Goal: Information Seeking & Learning: Learn about a topic

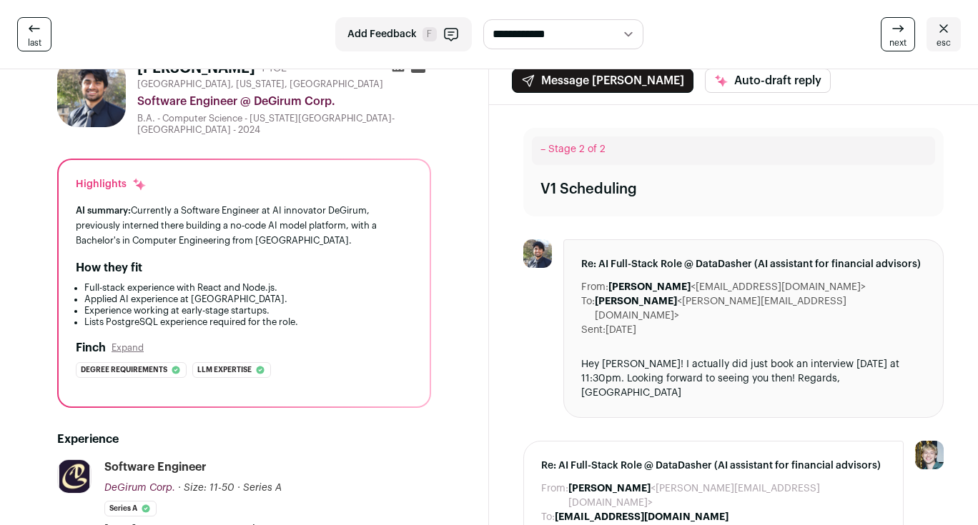
scroll to position [44, 0]
drag, startPoint x: 63, startPoint y: 183, endPoint x: 358, endPoint y: 240, distance: 300.8
click at [358, 240] on div "Highlights AI summary: Currently a Software Engineer at AI innovator DeGirum, p…" at bounding box center [244, 284] width 371 height 247
click at [358, 240] on div "AI summary: Currently a Software Engineer at AI innovator DeGirum, previously i…" at bounding box center [244, 226] width 337 height 45
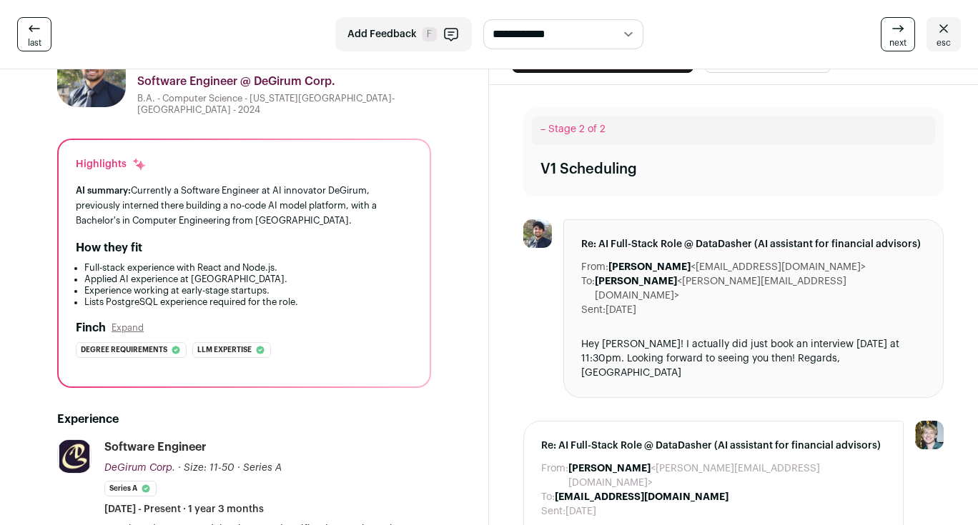
scroll to position [0, 0]
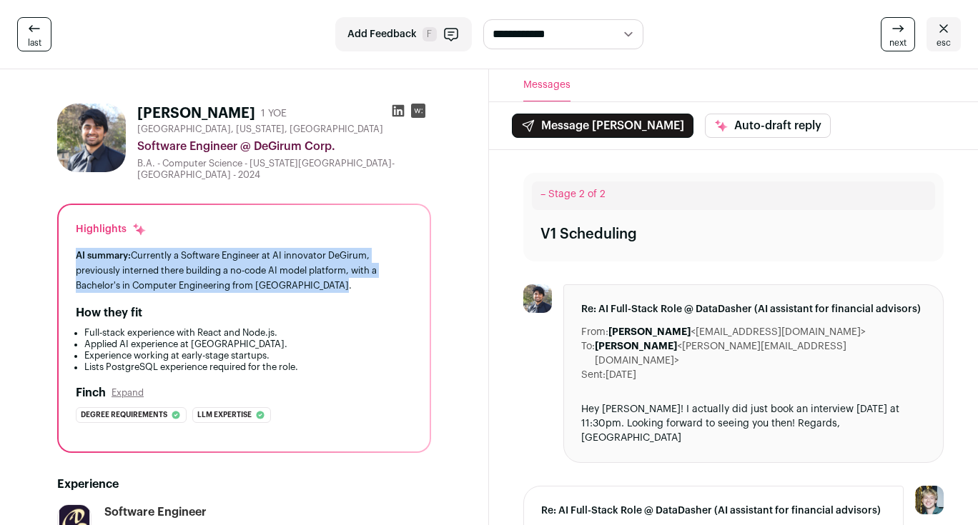
drag, startPoint x: 68, startPoint y: 254, endPoint x: 393, endPoint y: 290, distance: 327.3
click at [393, 290] on div "Highlights AI summary: Currently a Software Engineer at AI innovator DeGirum, p…" at bounding box center [244, 328] width 371 height 247
click at [393, 290] on div "AI summary: Currently a Software Engineer at AI innovator DeGirum, previously i…" at bounding box center [244, 270] width 337 height 45
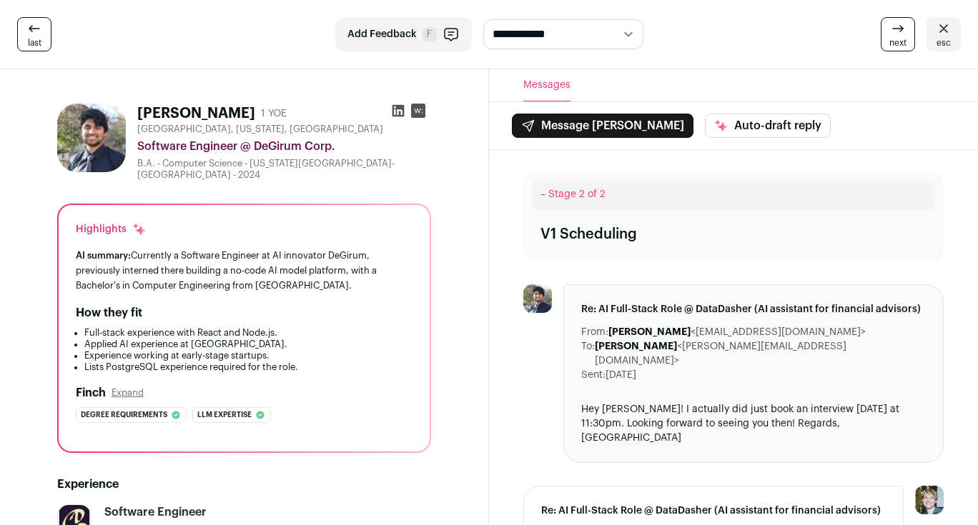
click at [393, 290] on div "AI summary: Currently a Software Engineer at AI innovator DeGirum, previously i…" at bounding box center [244, 270] width 337 height 45
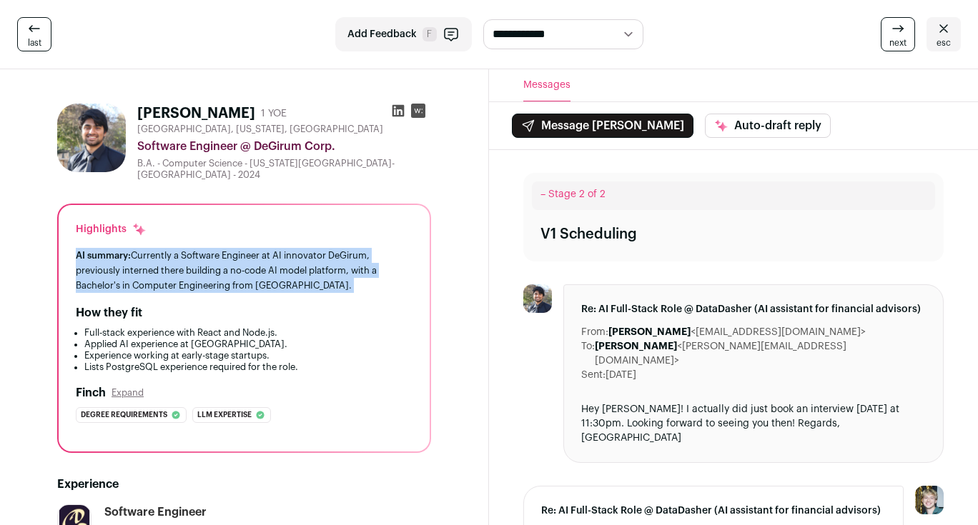
drag, startPoint x: 393, startPoint y: 290, endPoint x: 74, endPoint y: 248, distance: 321.6
click at [74, 248] on div "Highlights AI summary: Currently a Software Engineer at AI innovator DeGirum, p…" at bounding box center [244, 328] width 371 height 247
drag, startPoint x: 69, startPoint y: 246, endPoint x: 383, endPoint y: 282, distance: 316.7
click at [383, 282] on div "Highlights AI summary: Currently a Software Engineer at AI innovator DeGirum, p…" at bounding box center [244, 328] width 371 height 247
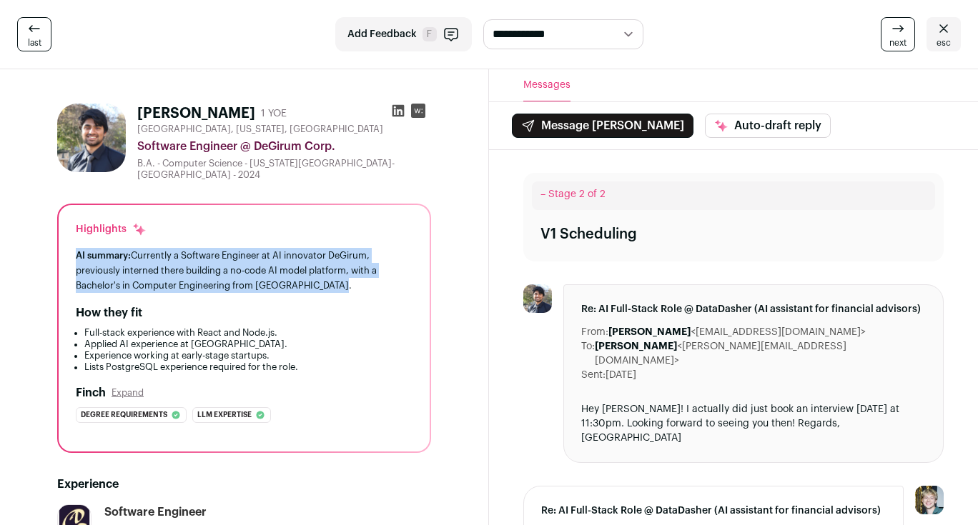
click at [383, 282] on div "AI summary: Currently a Software Engineer at AI innovator DeGirum, previously i…" at bounding box center [244, 270] width 337 height 45
drag, startPoint x: 383, startPoint y: 282, endPoint x: 46, endPoint y: 249, distance: 339.1
drag, startPoint x: 46, startPoint y: 249, endPoint x: 345, endPoint y: 286, distance: 301.9
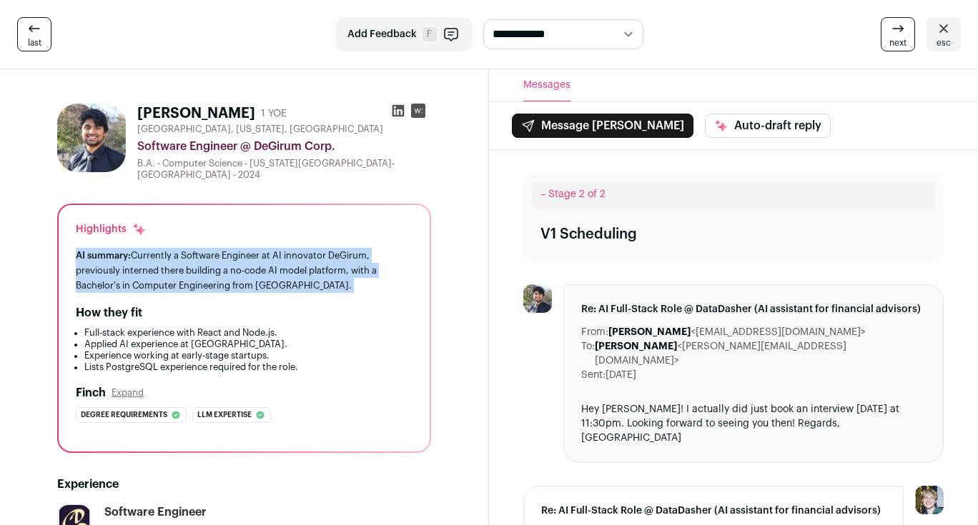
click at [345, 286] on div "AI summary: Currently a Software Engineer at AI innovator DeGirum, previously i…" at bounding box center [244, 270] width 337 height 45
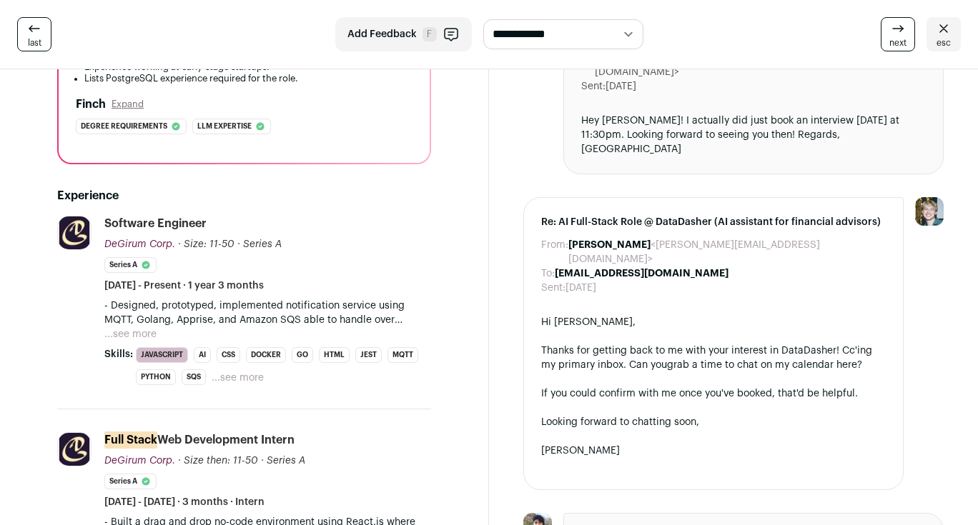
scroll to position [290, 0]
click at [153, 335] on button "...see more" at bounding box center [130, 334] width 52 height 14
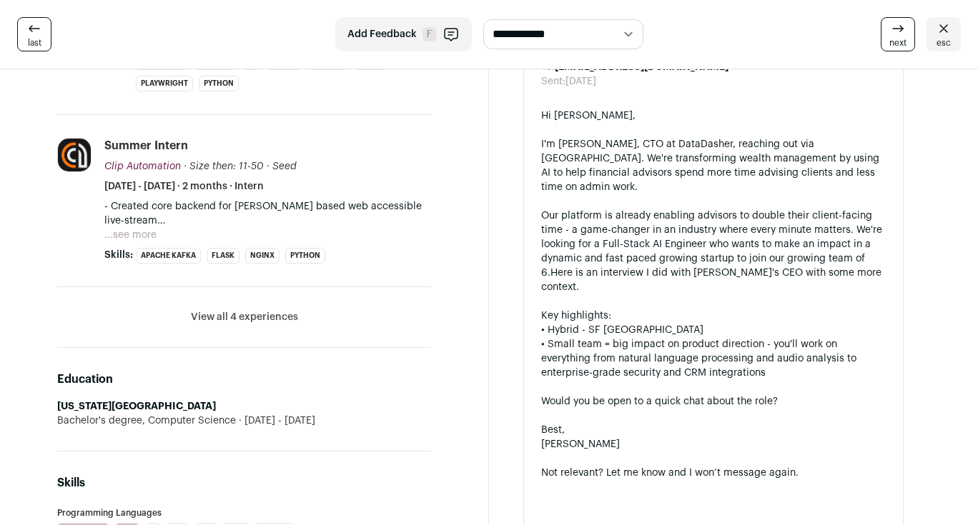
scroll to position [996, 0]
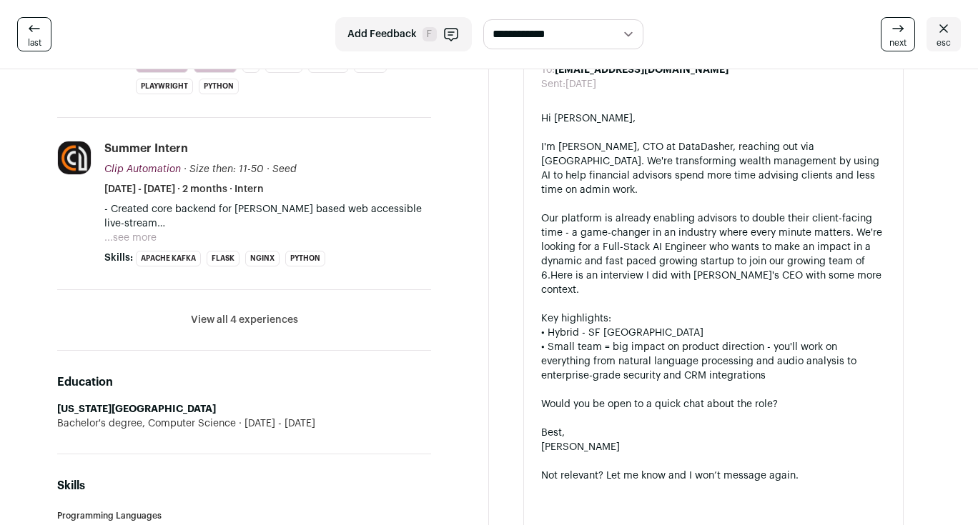
click at [285, 294] on li "View all 4 experiences View less" at bounding box center [244, 320] width 374 height 61
click at [275, 313] on button "View all 4 experiences" at bounding box center [244, 320] width 107 height 14
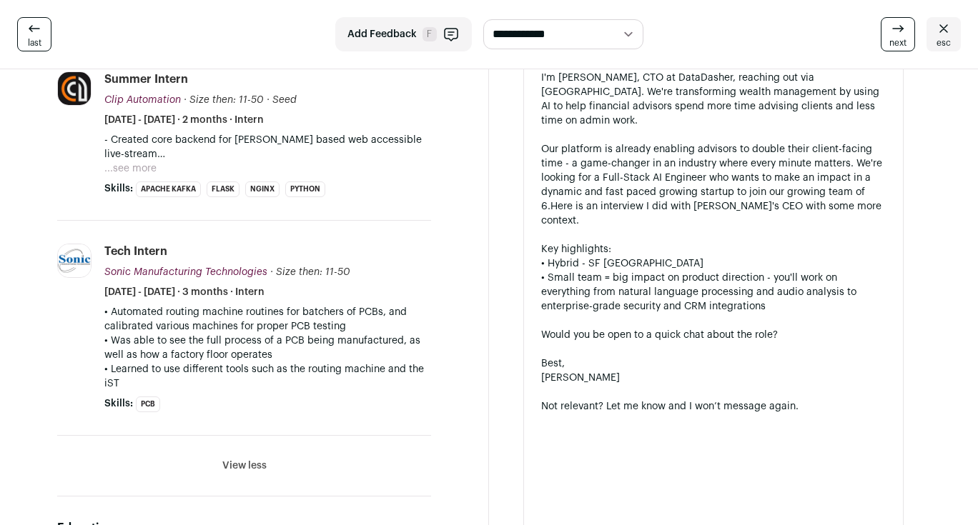
scroll to position [1065, 0]
